Goal: Find specific page/section: Find specific page/section

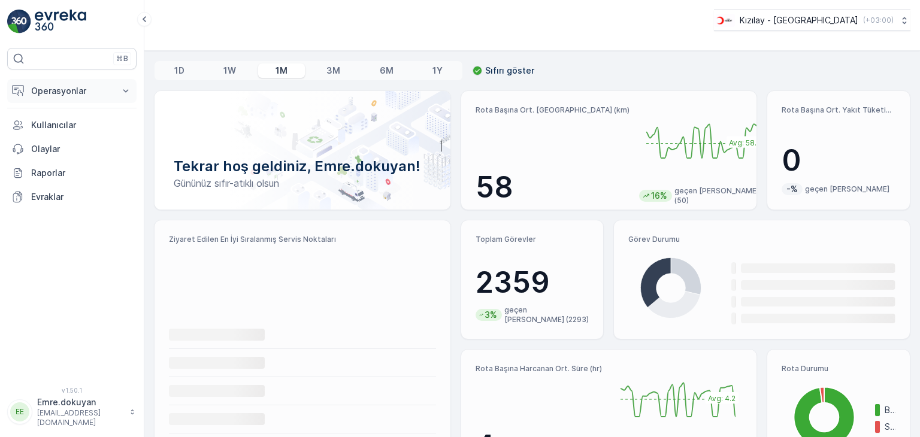
click at [53, 94] on p "Operasyonlar" at bounding box center [71, 91] width 81 height 12
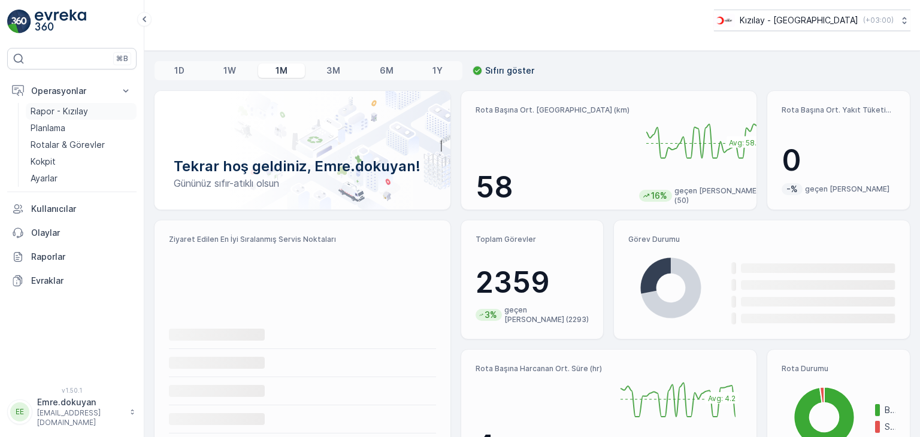
click at [64, 111] on p "Rapor - Kızılay" at bounding box center [60, 111] width 58 height 12
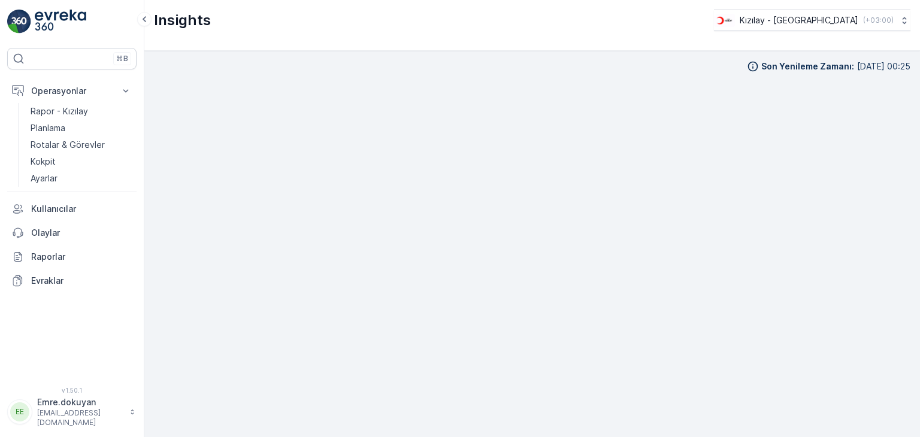
scroll to position [10, 0]
click at [61, 144] on p "Rotalar & Görevler" at bounding box center [68, 145] width 74 height 12
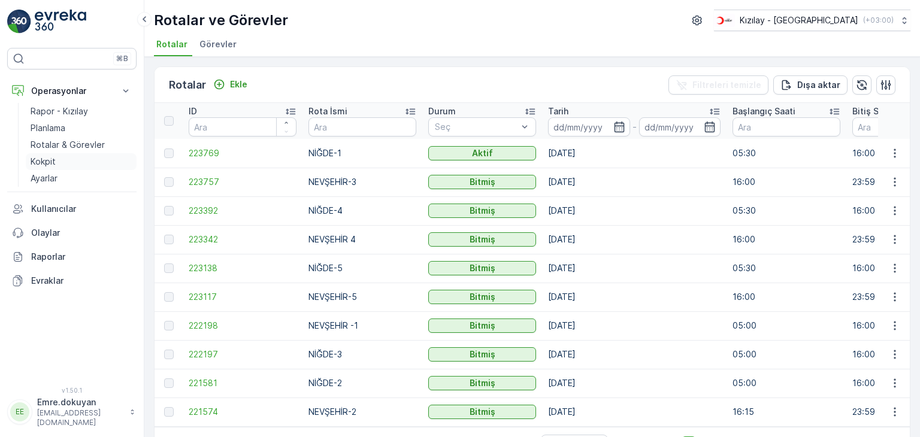
click at [41, 161] on p "Kokpit" at bounding box center [43, 162] width 25 height 12
